Goal: Use online tool/utility: Utilize a website feature to perform a specific function

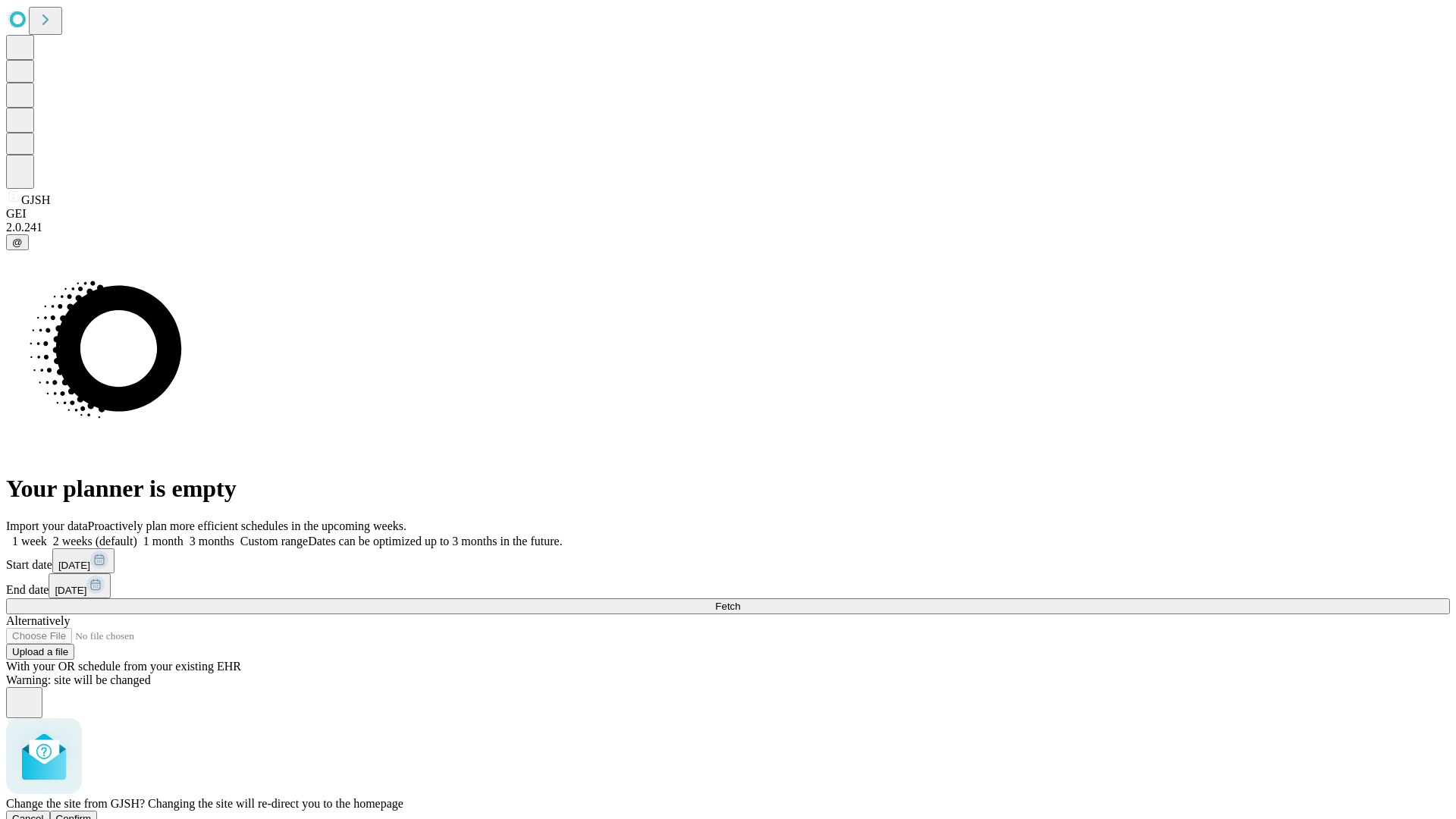
click at [92, 813] on span "Confirm" at bounding box center [74, 818] width 36 height 11
click at [183, 534] on label "1 month" at bounding box center [161, 540] width 46 height 13
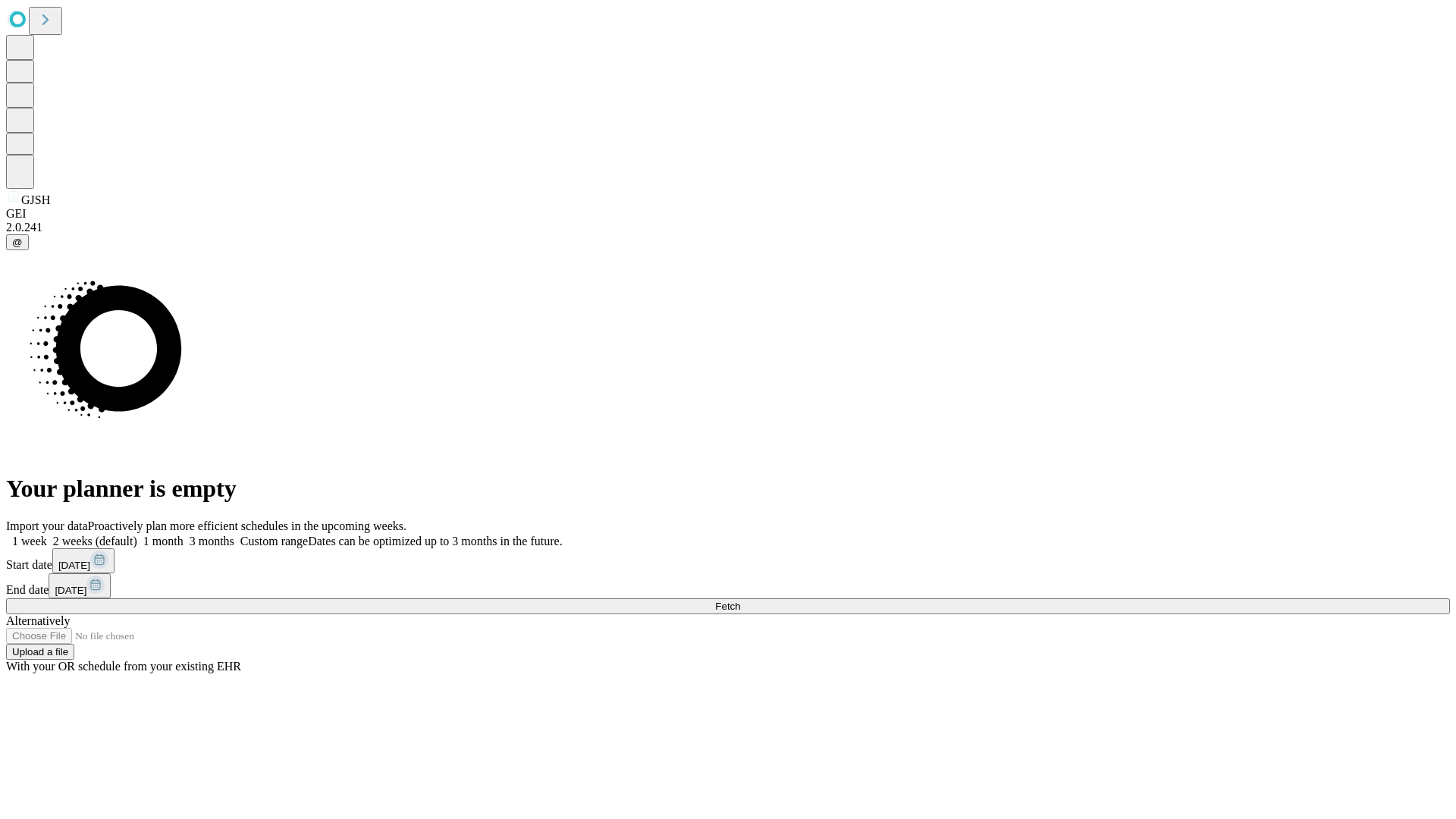
click at [740, 601] on span "Fetch" at bounding box center [727, 606] width 25 height 11
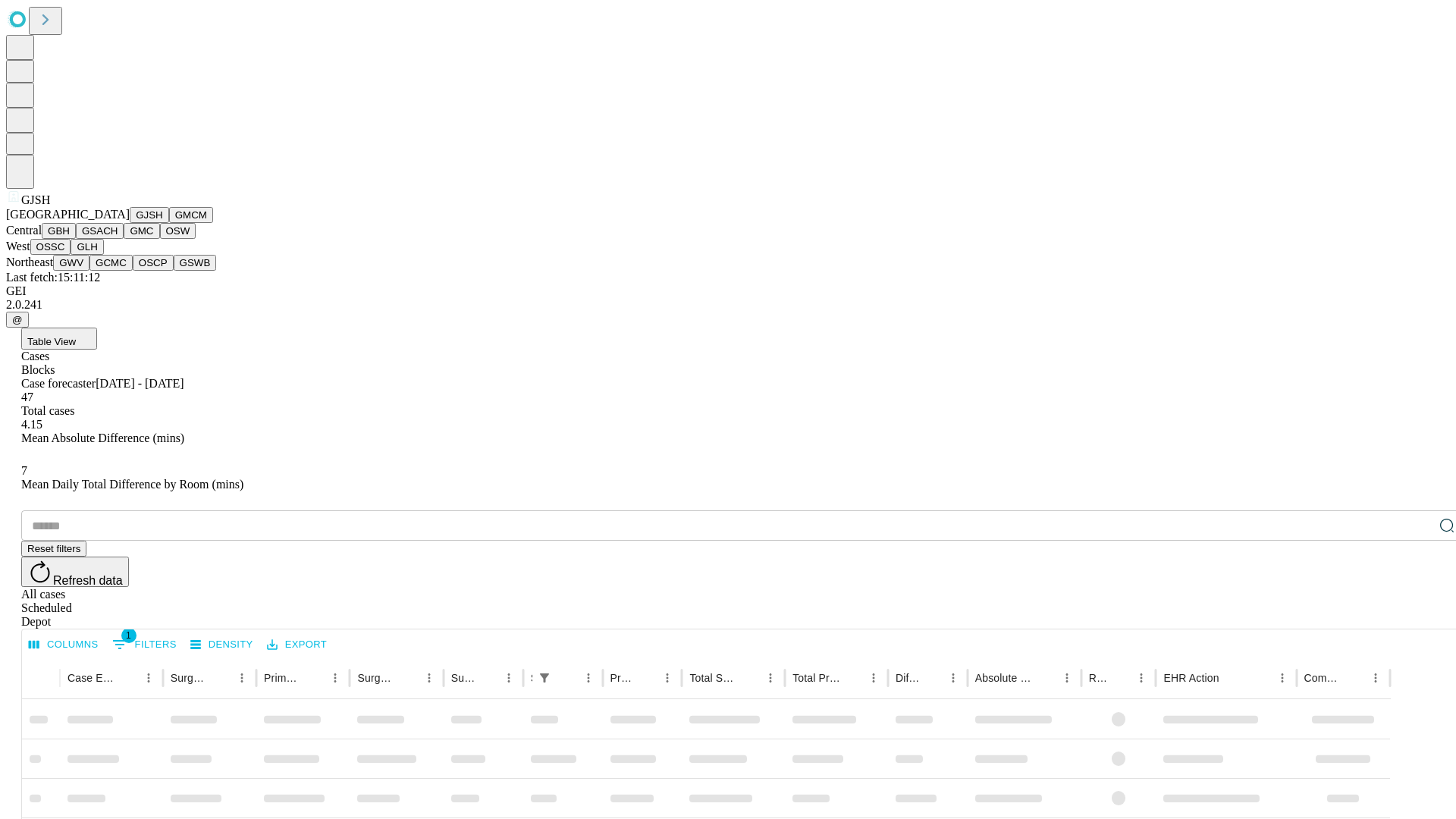
click at [169, 223] on button "GMCM" at bounding box center [191, 215] width 44 height 16
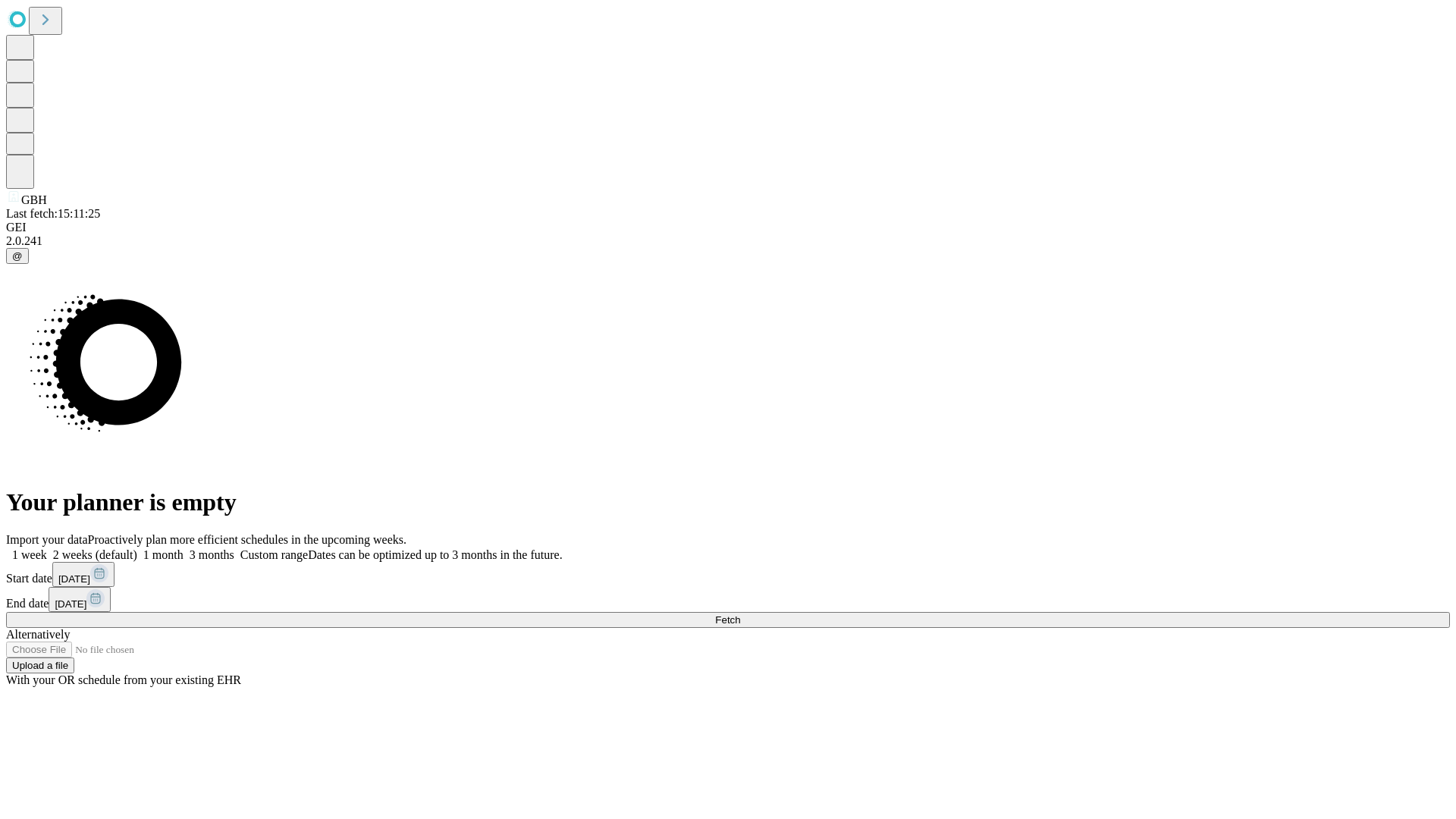
click at [183, 548] on label "1 month" at bounding box center [161, 554] width 46 height 13
click at [740, 614] on span "Fetch" at bounding box center [727, 619] width 25 height 11
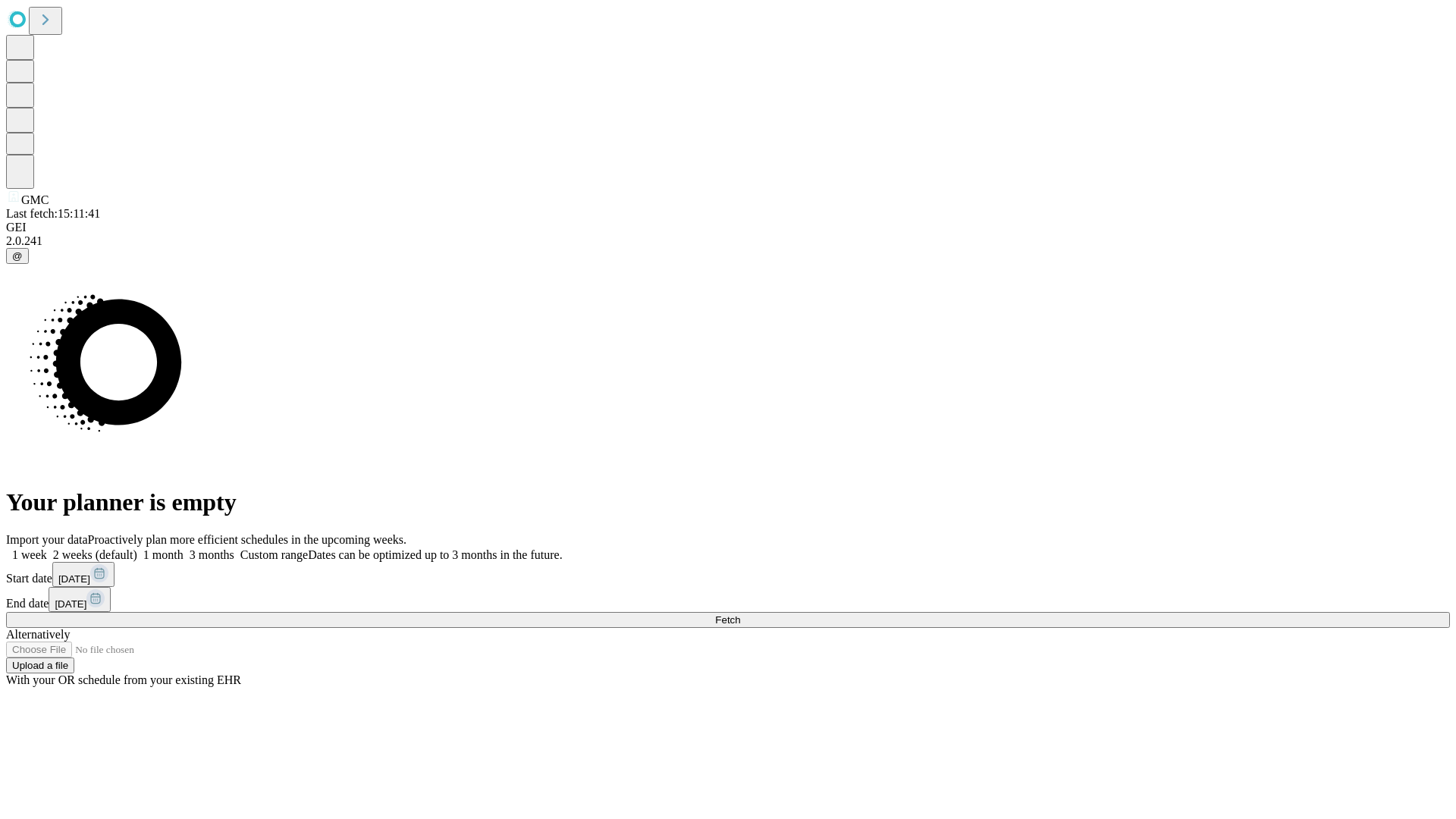
click at [183, 548] on label "1 month" at bounding box center [161, 554] width 46 height 13
click at [740, 614] on span "Fetch" at bounding box center [727, 619] width 25 height 11
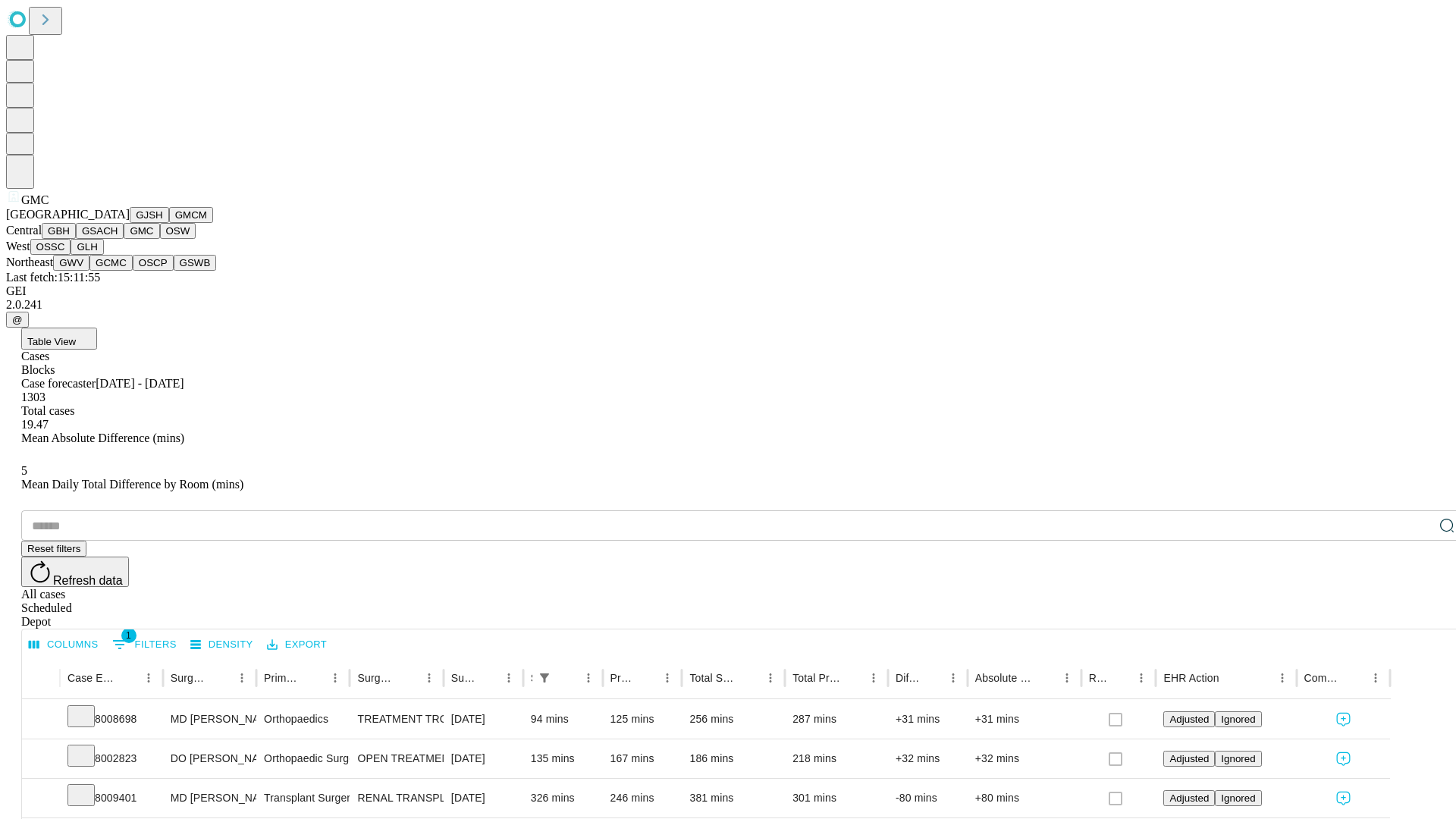
click at [160, 239] on button "OSW" at bounding box center [178, 230] width 37 height 16
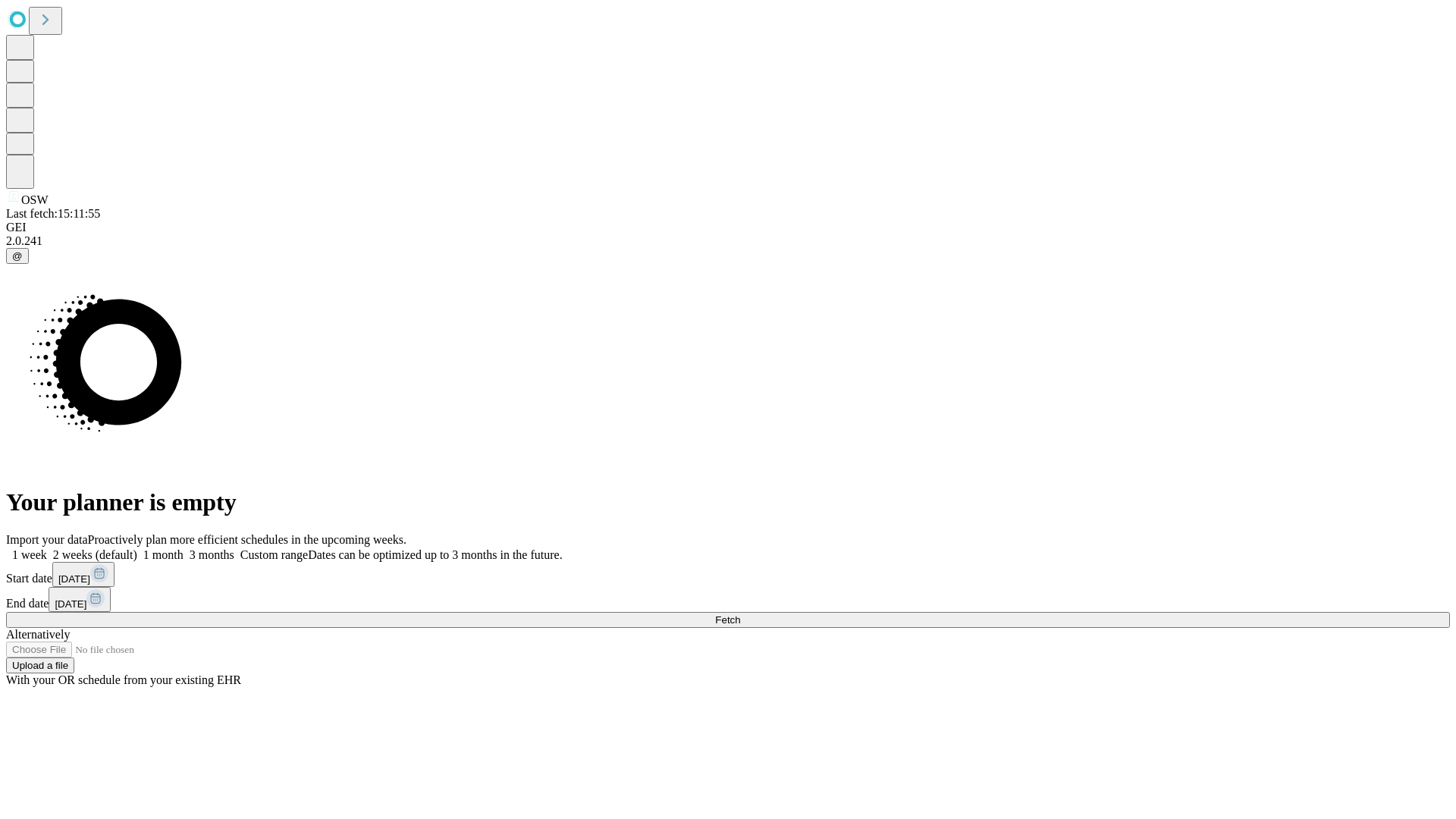
click at [183, 548] on label "1 month" at bounding box center [161, 554] width 46 height 13
click at [740, 614] on span "Fetch" at bounding box center [727, 619] width 25 height 11
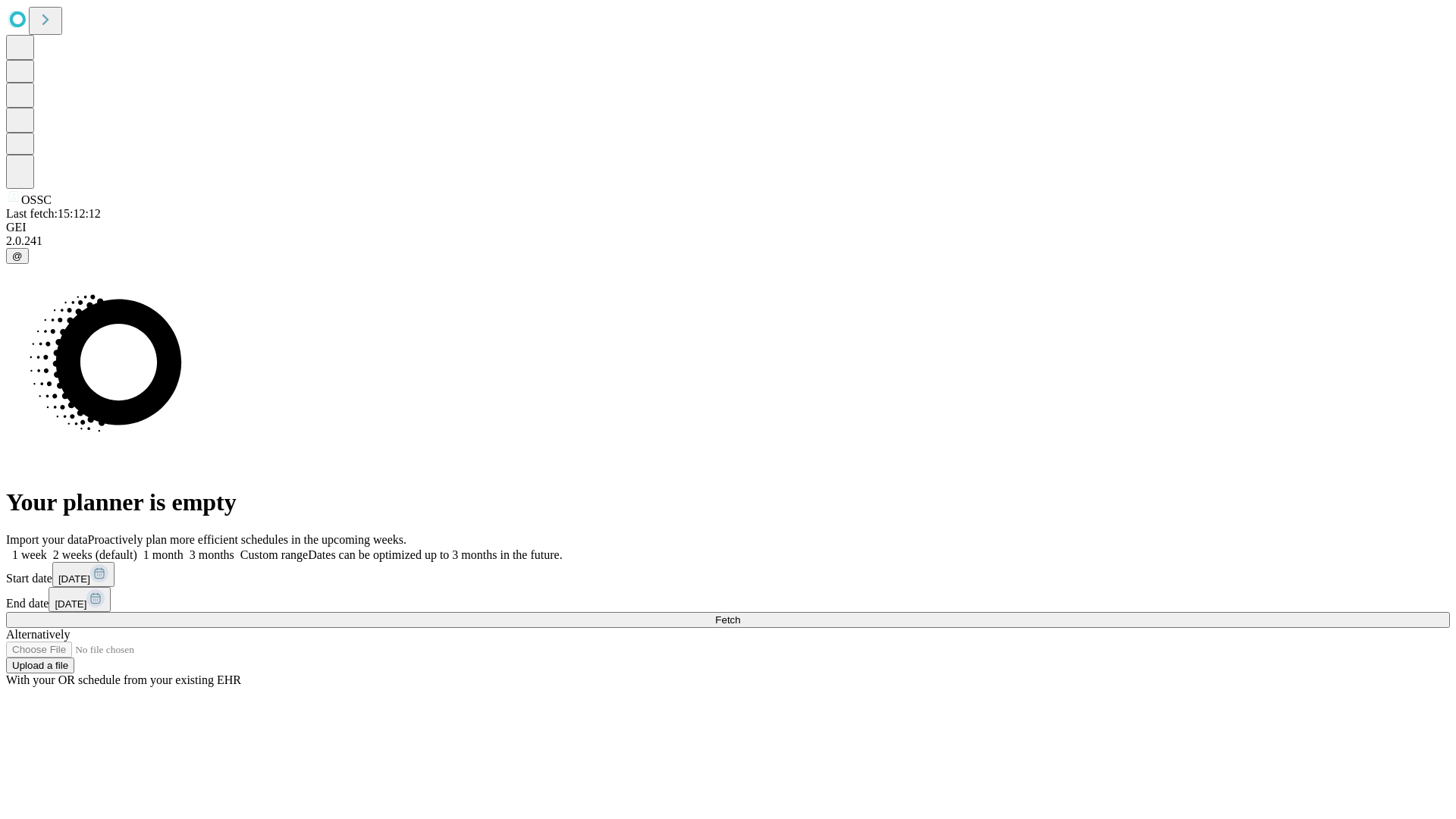
click at [183, 548] on label "1 month" at bounding box center [161, 554] width 46 height 13
click at [740, 614] on span "Fetch" at bounding box center [727, 619] width 25 height 11
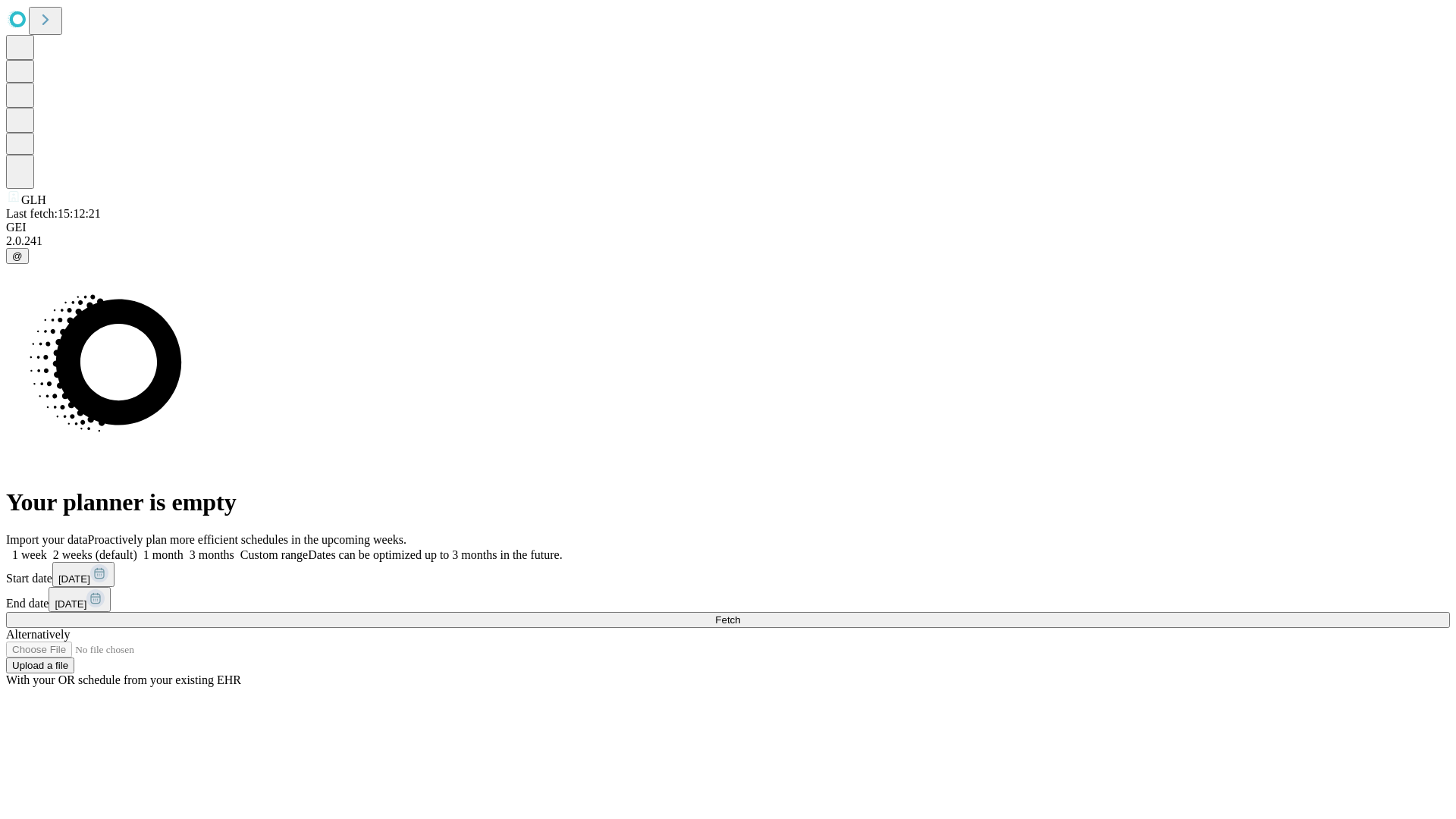
click at [740, 614] on span "Fetch" at bounding box center [727, 619] width 25 height 11
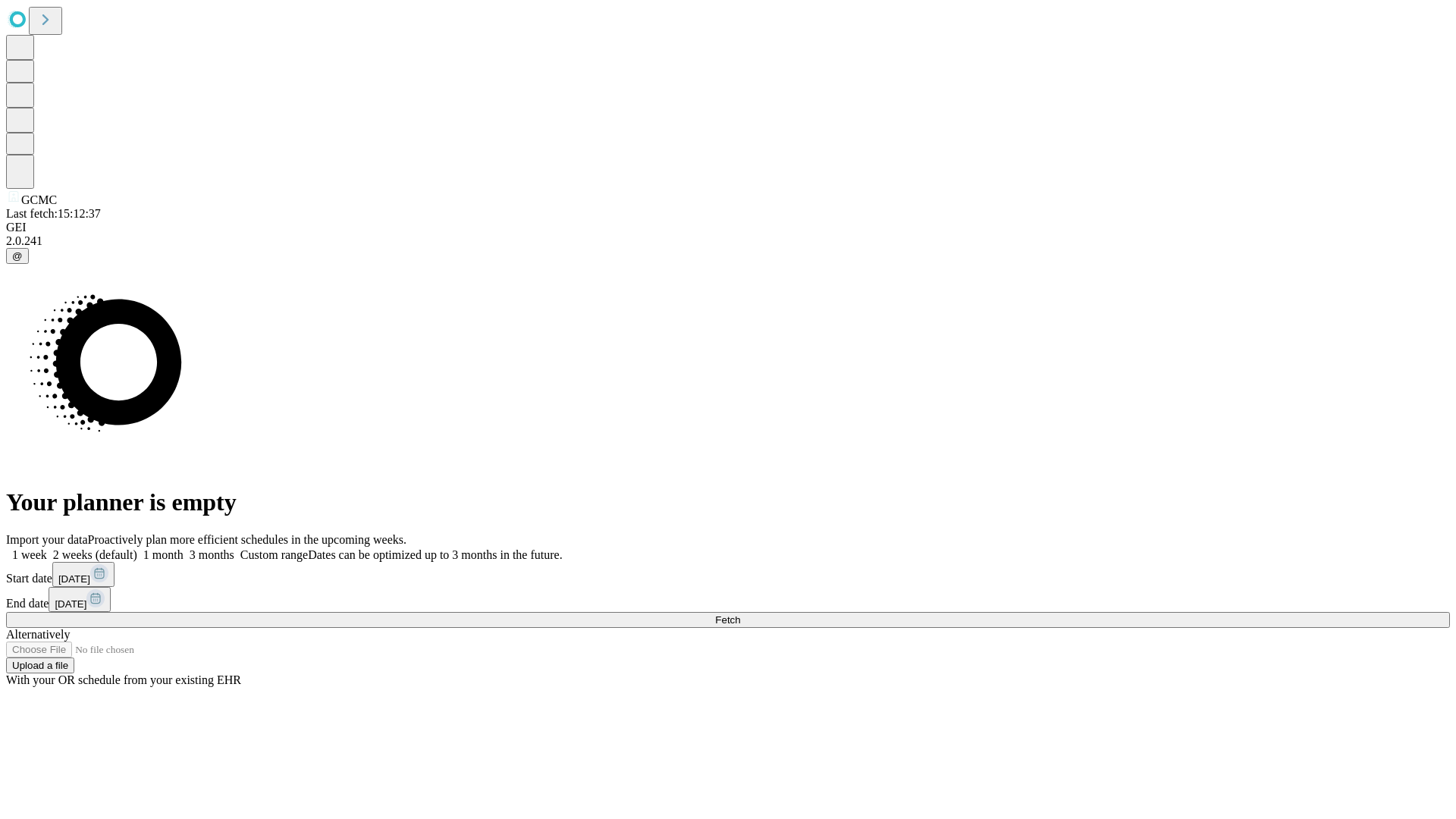
click at [183, 548] on label "1 month" at bounding box center [161, 554] width 46 height 13
click at [740, 614] on span "Fetch" at bounding box center [727, 619] width 25 height 11
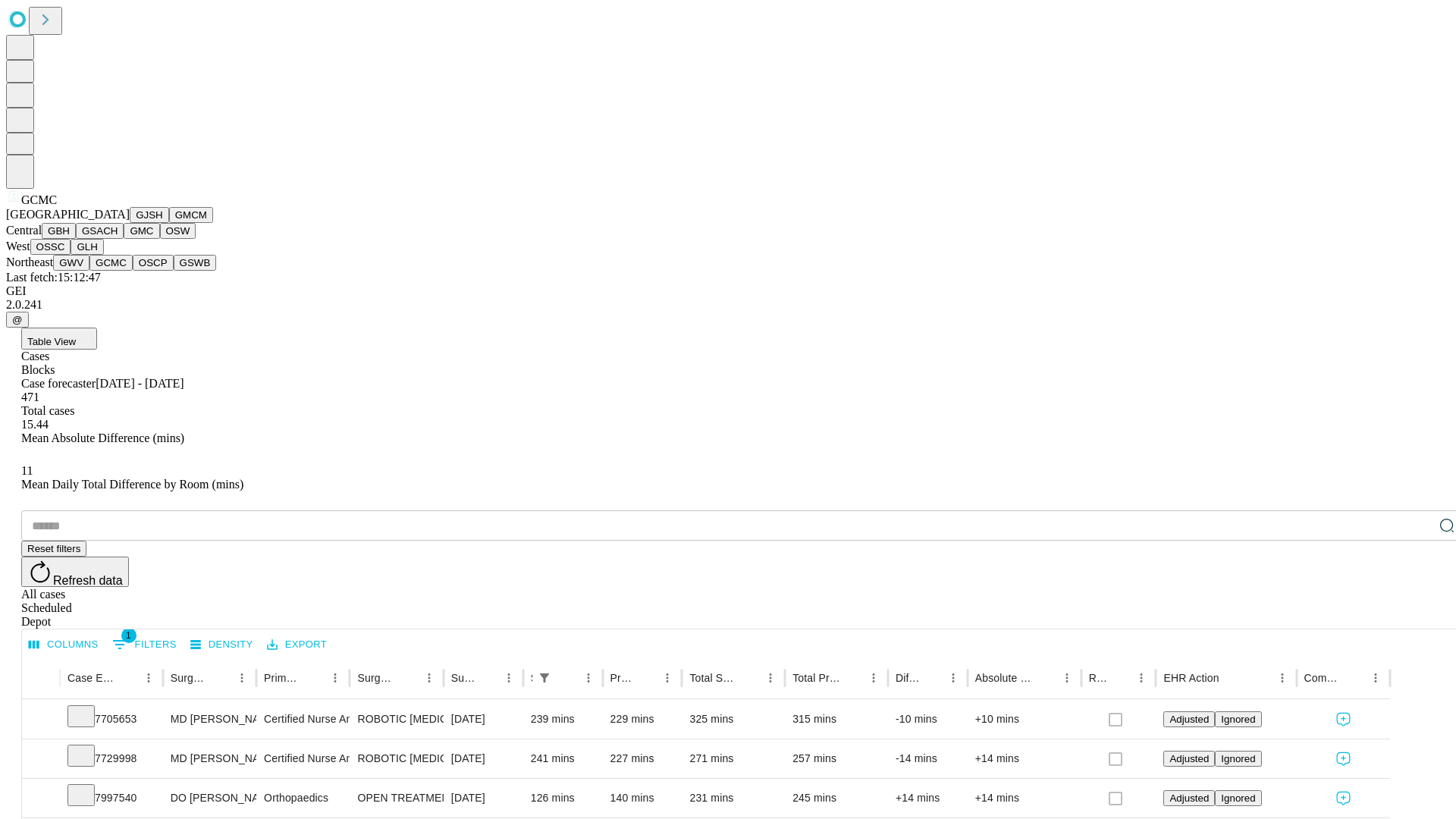
click at [133, 271] on button "OSCP" at bounding box center [153, 263] width 41 height 16
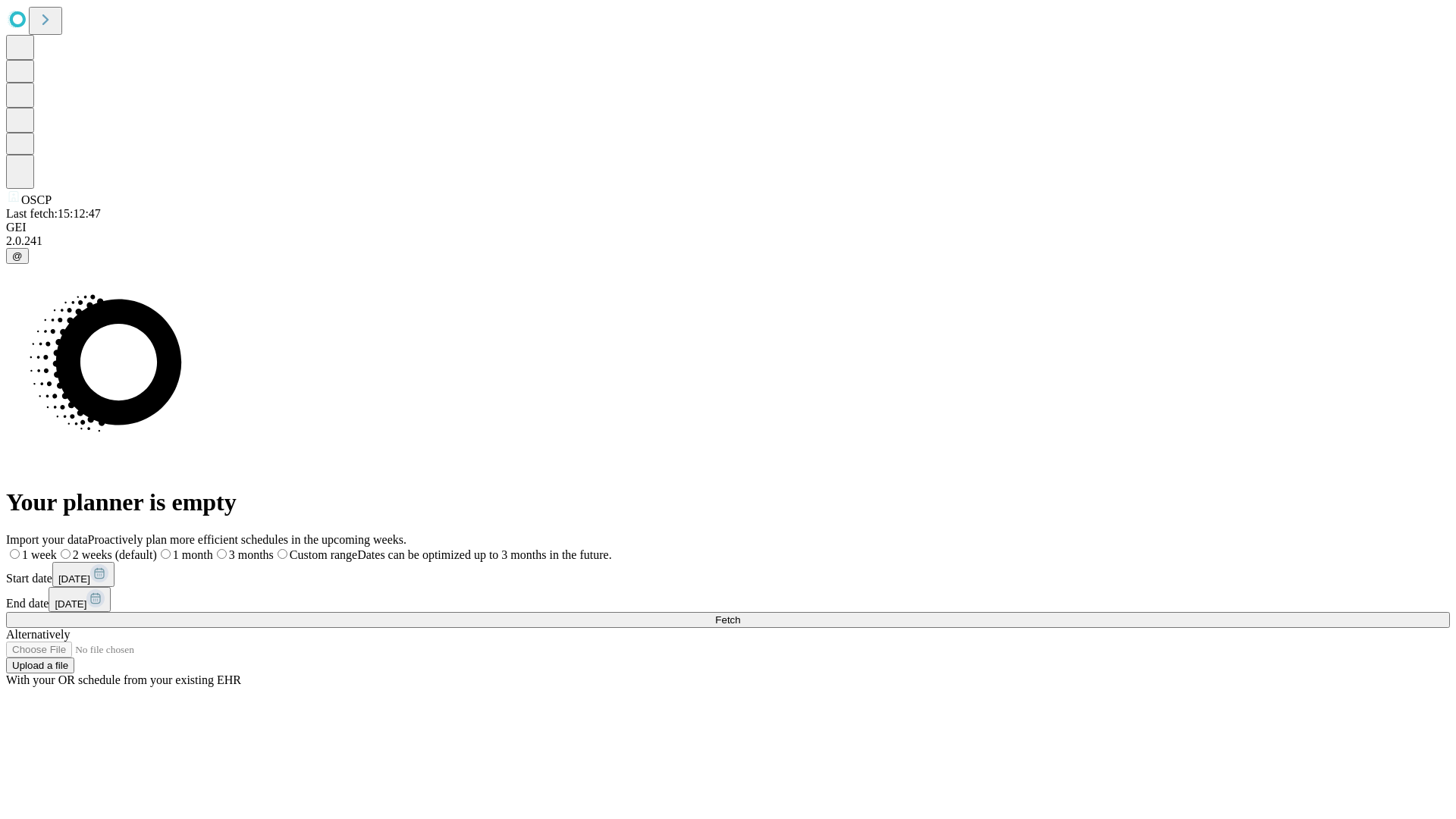
click at [213, 548] on label "1 month" at bounding box center [185, 554] width 56 height 13
click at [740, 614] on span "Fetch" at bounding box center [727, 619] width 25 height 11
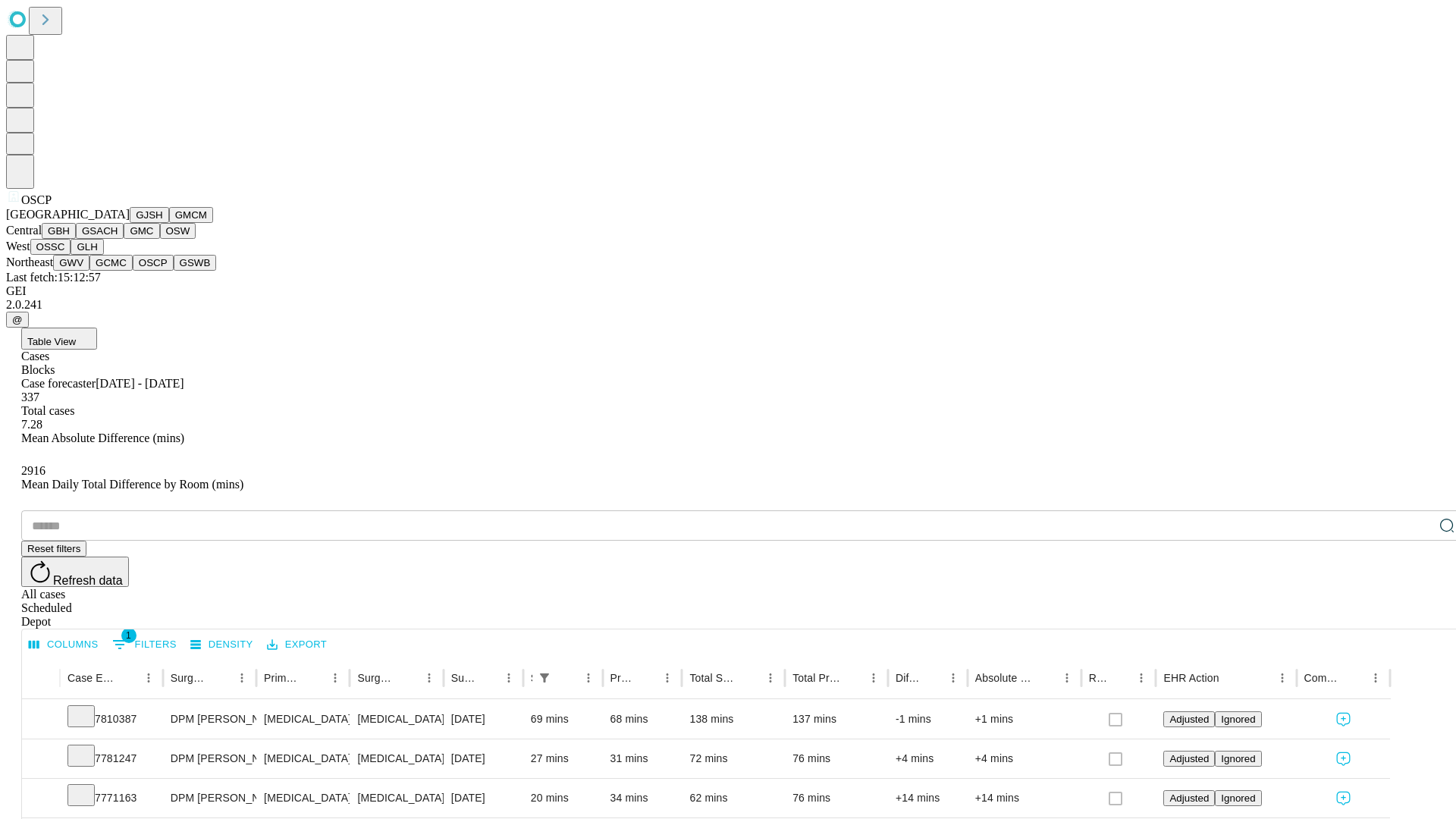
click at [173, 271] on button "GSWB" at bounding box center [195, 263] width 43 height 16
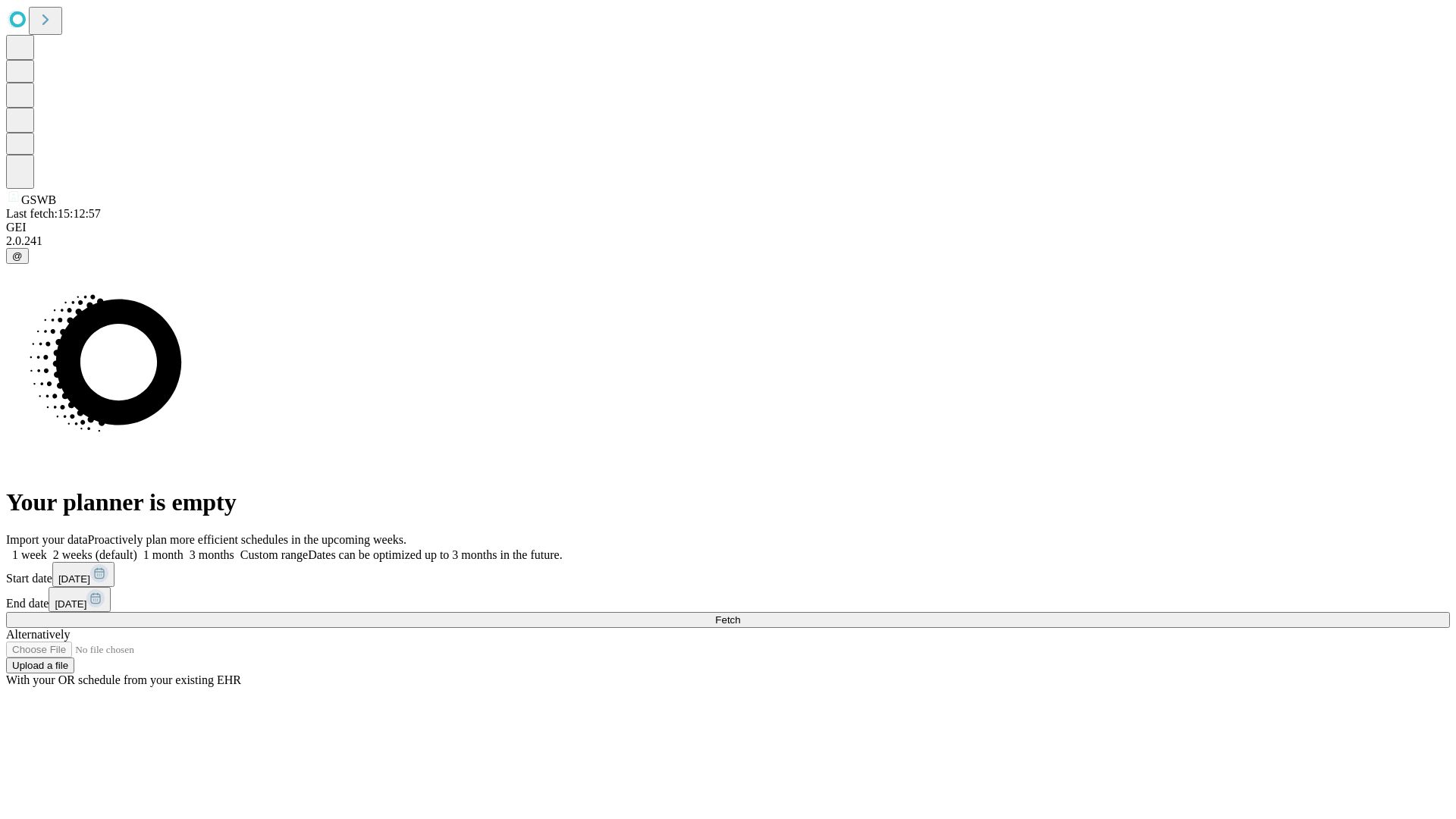
click at [740, 614] on span "Fetch" at bounding box center [727, 619] width 25 height 11
